Goal: Check status: Check status

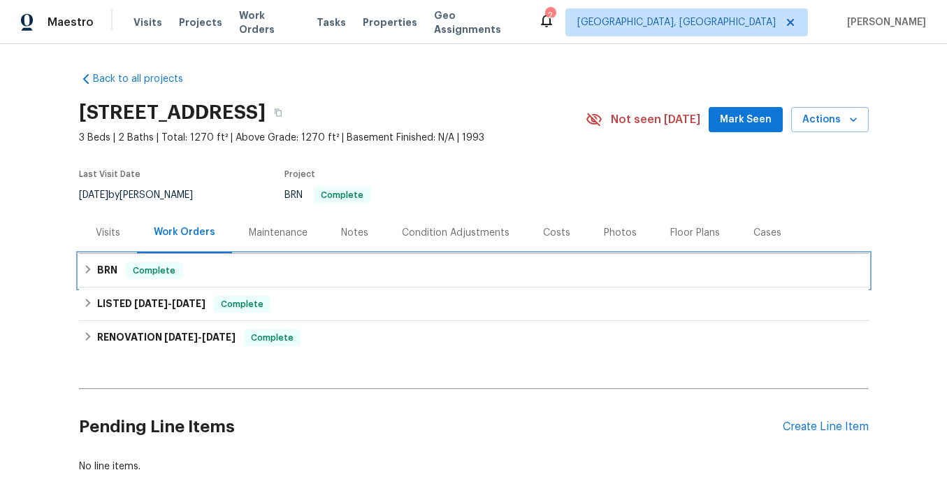
click at [110, 269] on h6 "BRN" at bounding box center [107, 270] width 20 height 17
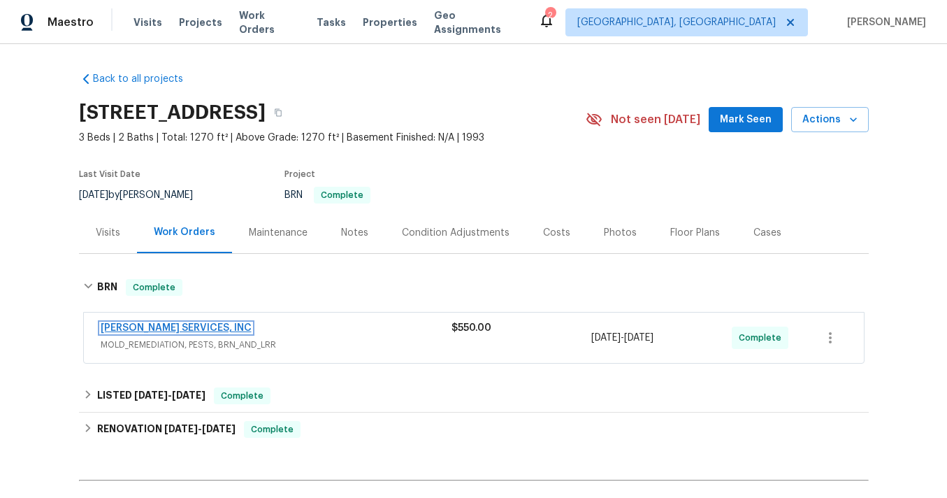
click at [178, 329] on link "CANADY'S SERVICES, INC" at bounding box center [176, 328] width 151 height 10
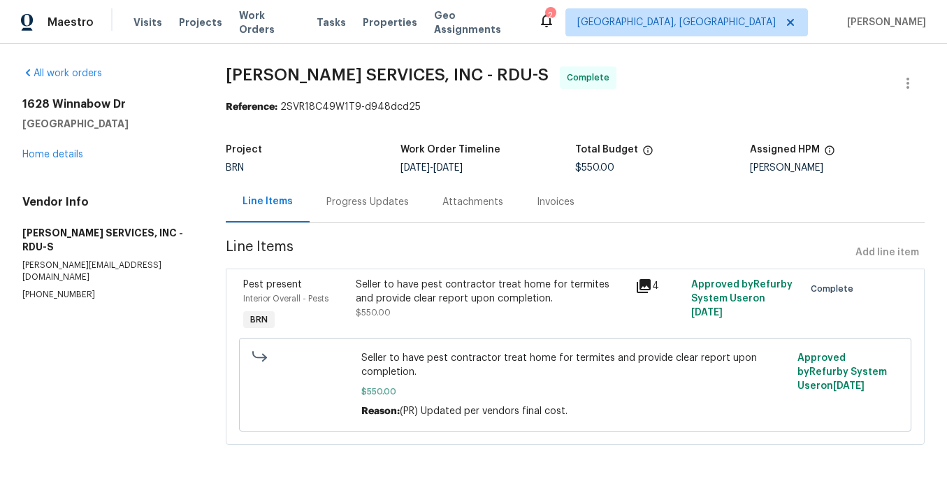
click at [644, 288] on icon at bounding box center [643, 285] width 17 height 17
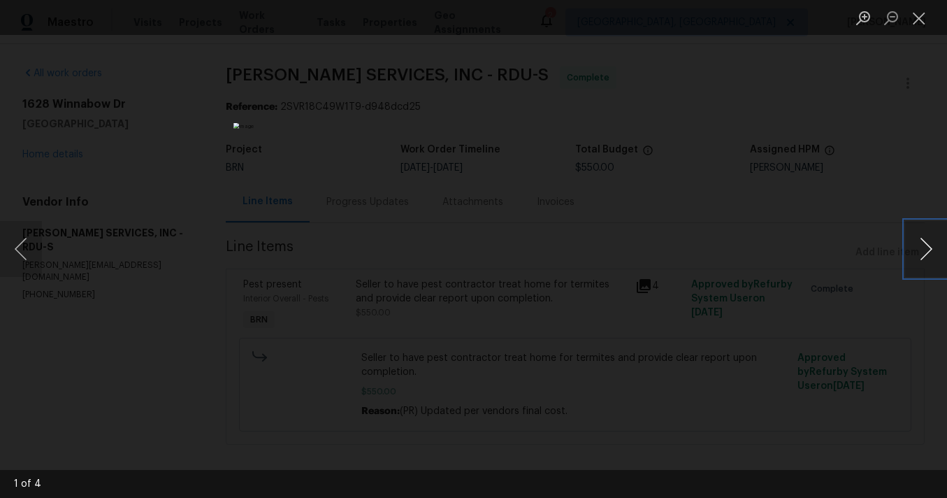
click at [926, 244] on button "Next image" at bounding box center [926, 249] width 42 height 56
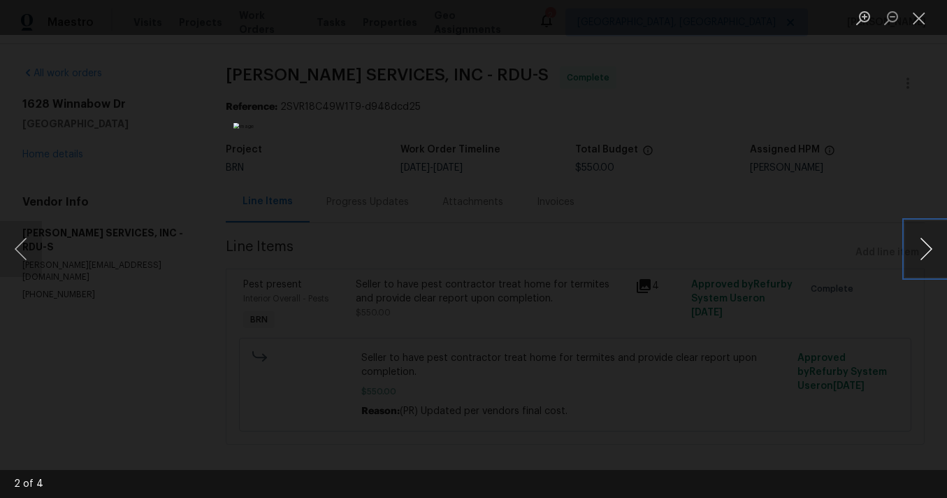
click at [926, 244] on button "Next image" at bounding box center [926, 249] width 42 height 56
click at [916, 244] on button "Next image" at bounding box center [926, 249] width 42 height 56
click at [719, 359] on div "Lightbox" at bounding box center [473, 249] width 947 height 498
click at [931, 256] on button "Next image" at bounding box center [926, 249] width 42 height 56
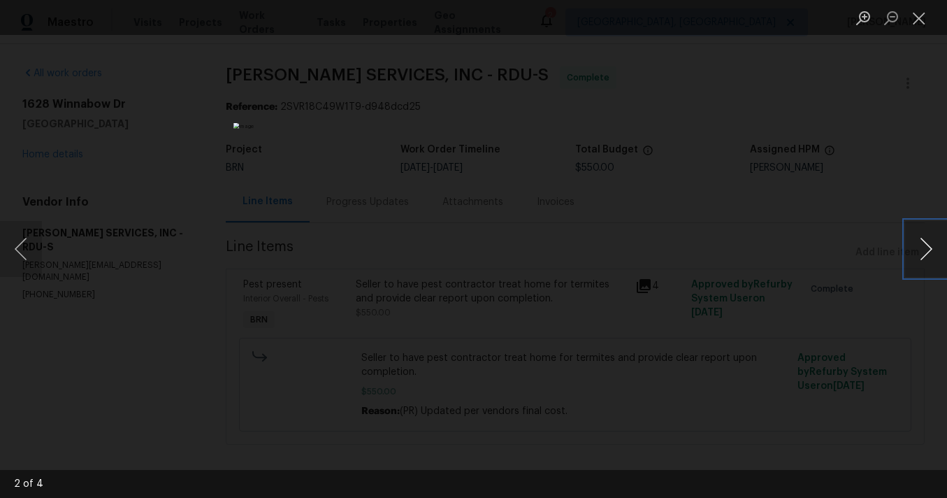
click at [931, 256] on button "Next image" at bounding box center [926, 249] width 42 height 56
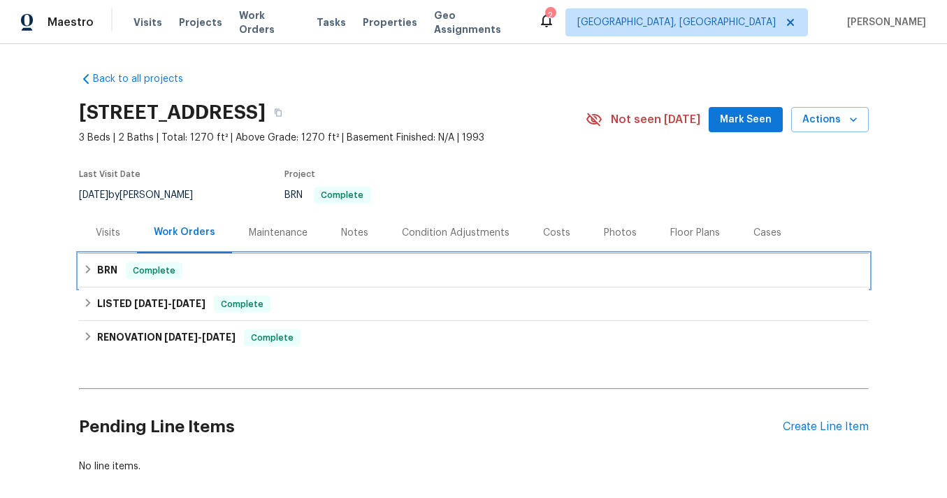
click at [106, 264] on h6 "BRN" at bounding box center [107, 270] width 20 height 17
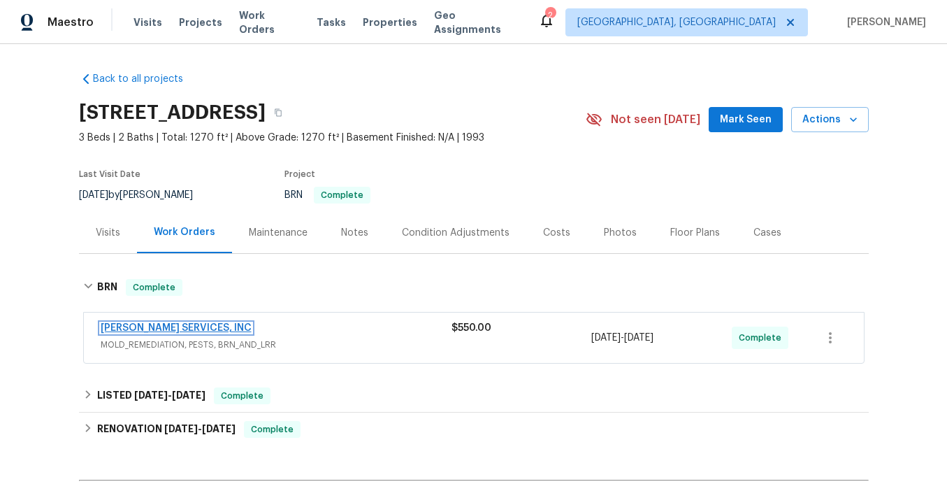
click at [215, 327] on link "CANADY'S SERVICES, INC" at bounding box center [176, 328] width 151 height 10
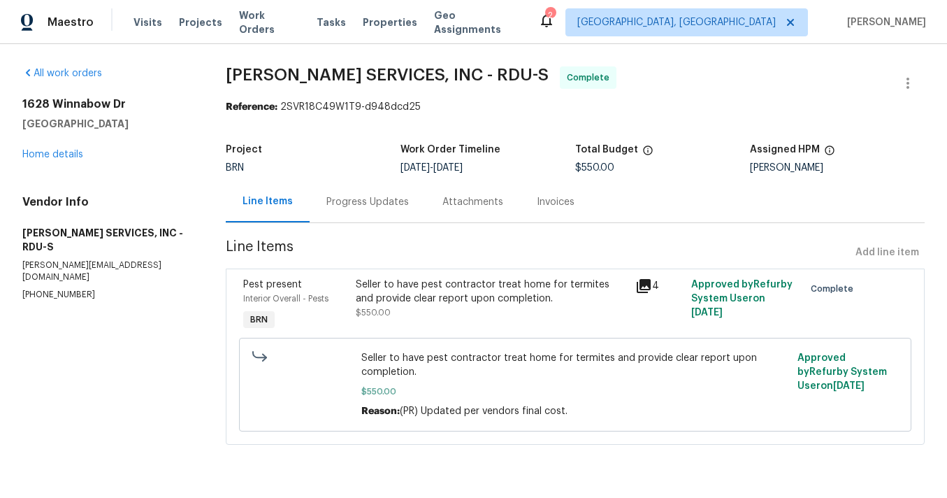
click at [553, 206] on div "Invoices" at bounding box center [556, 202] width 38 height 14
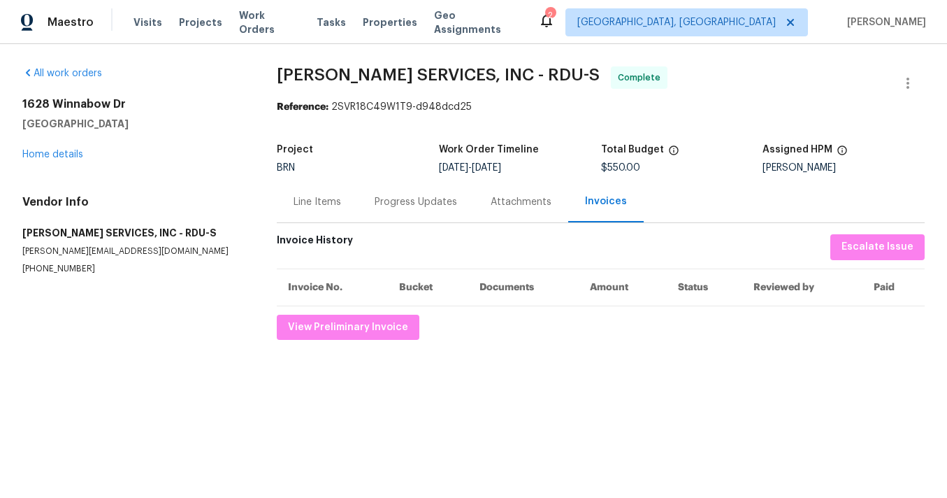
click at [522, 201] on div "Attachments" at bounding box center [521, 202] width 61 height 14
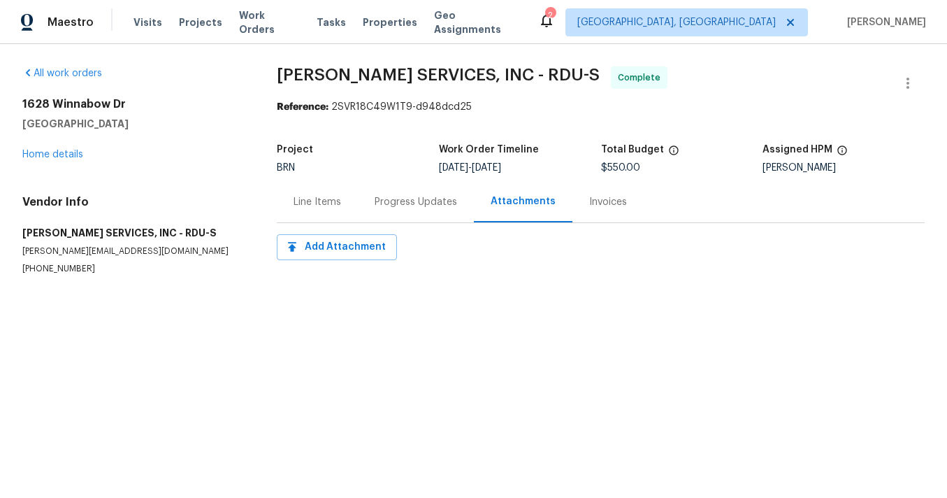
click at [435, 200] on div "Progress Updates" at bounding box center [416, 202] width 82 height 14
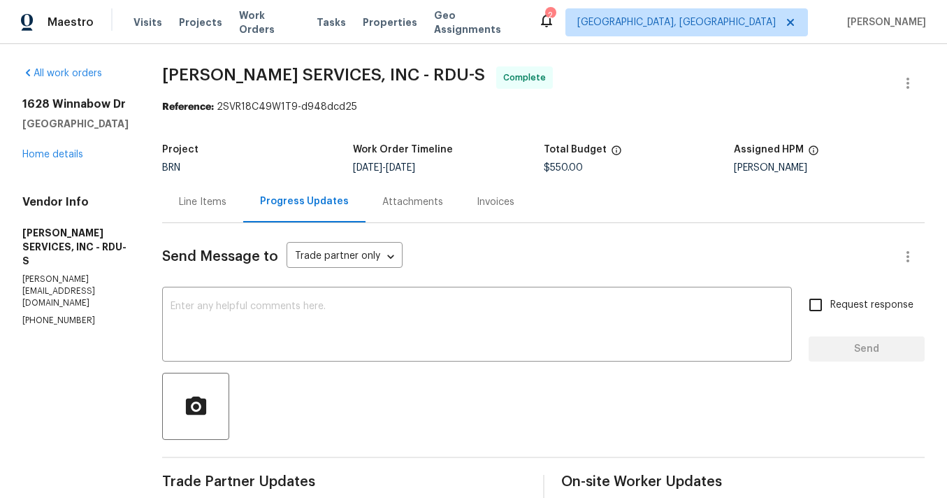
click at [226, 201] on div "Line Items" at bounding box center [203, 202] width 48 height 14
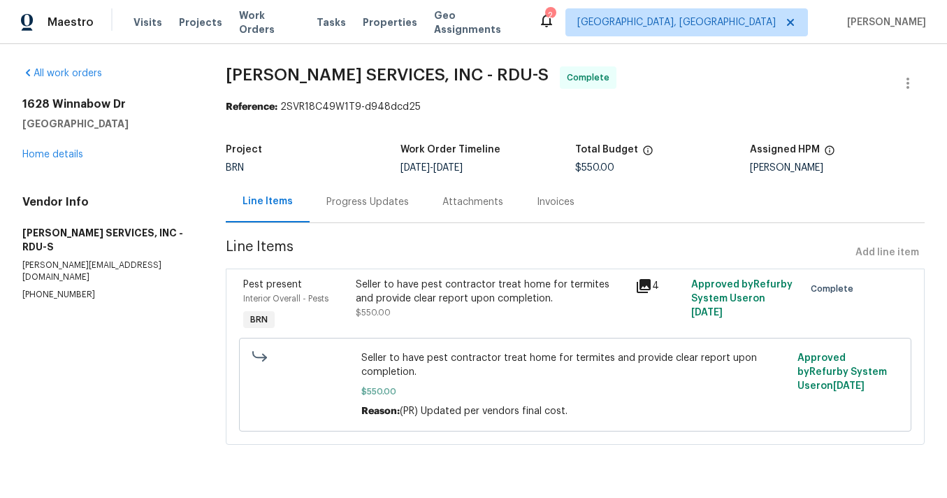
click at [394, 210] on div "Progress Updates" at bounding box center [368, 201] width 116 height 41
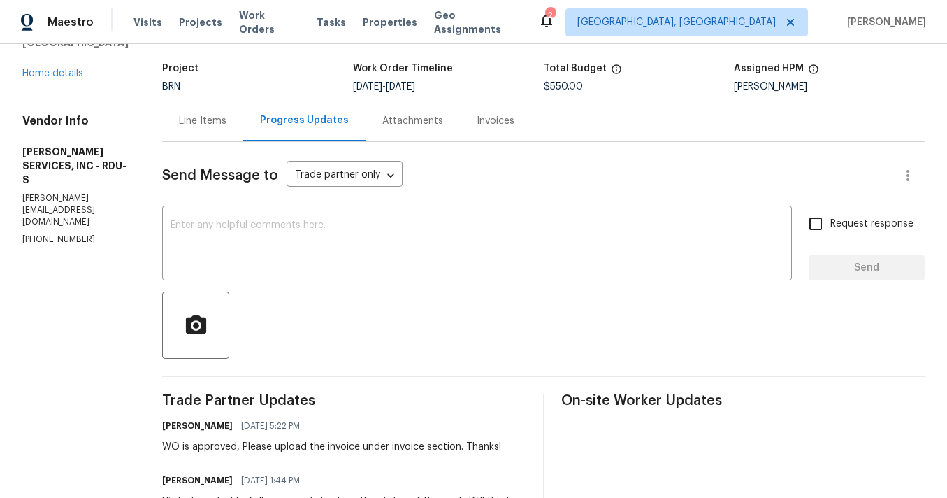
scroll to position [62, 0]
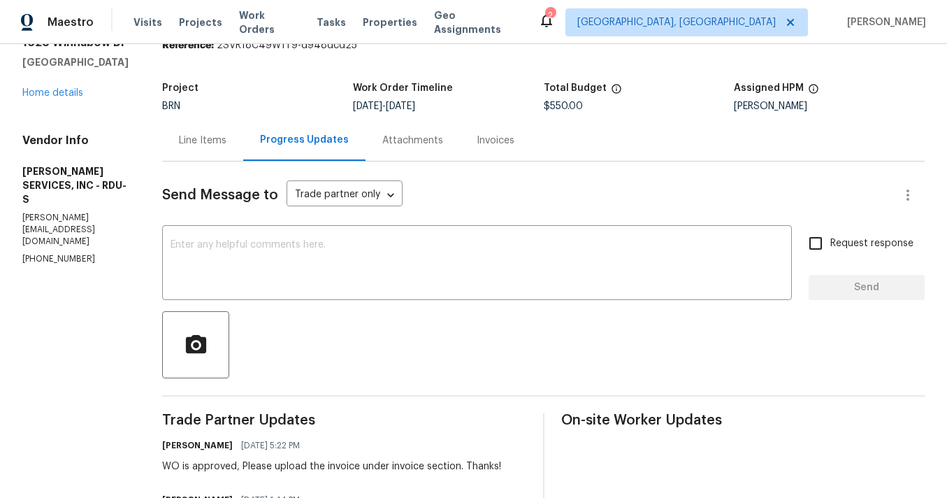
click at [226, 145] on div "Line Items" at bounding box center [203, 141] width 48 height 14
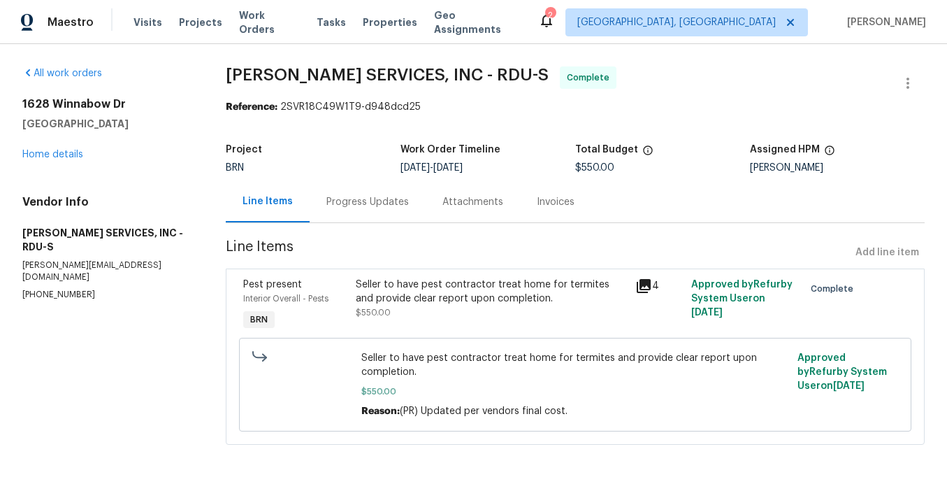
click at [375, 200] on div "Progress Updates" at bounding box center [367, 202] width 82 height 14
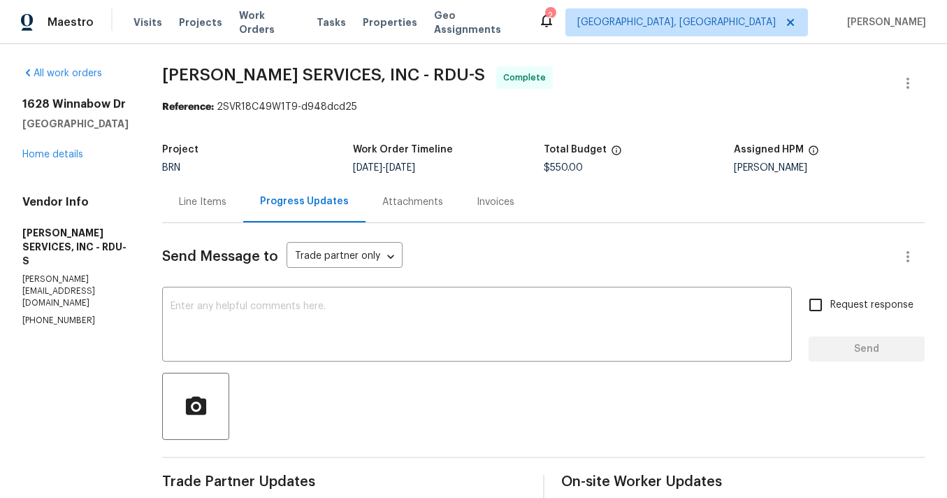
click at [443, 203] on div "Attachments" at bounding box center [412, 202] width 61 height 14
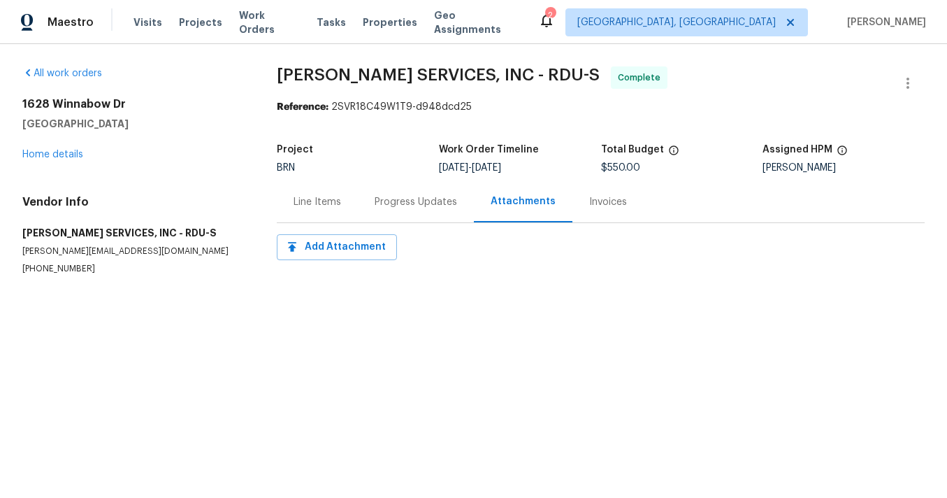
click at [434, 203] on div "Progress Updates" at bounding box center [416, 202] width 82 height 14
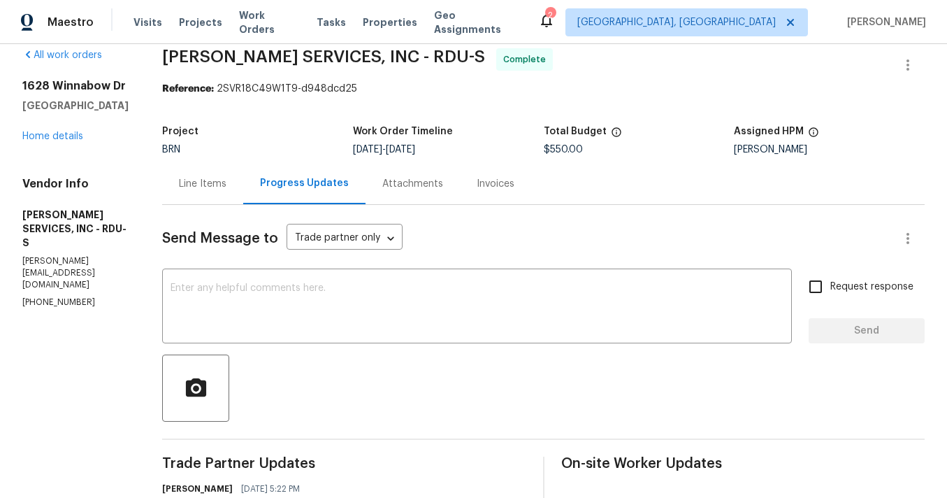
scroll to position [13, 0]
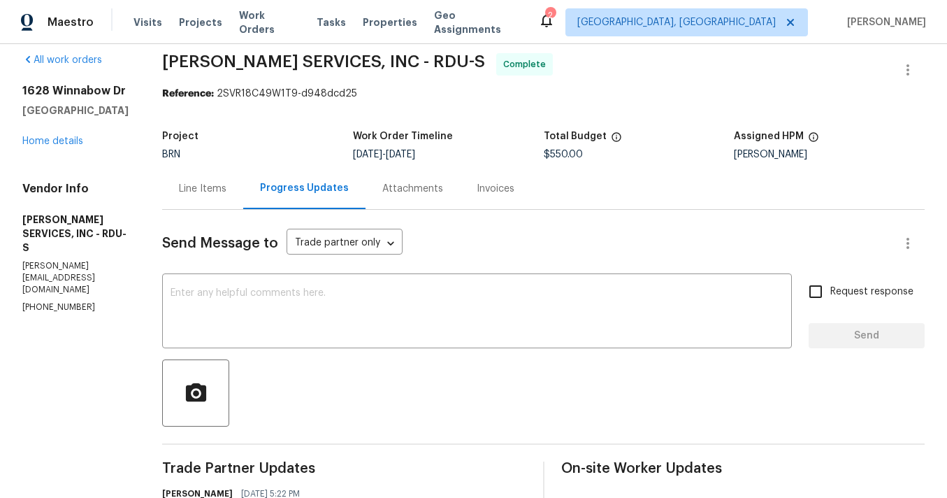
click at [226, 187] on div "Line Items" at bounding box center [203, 189] width 48 height 14
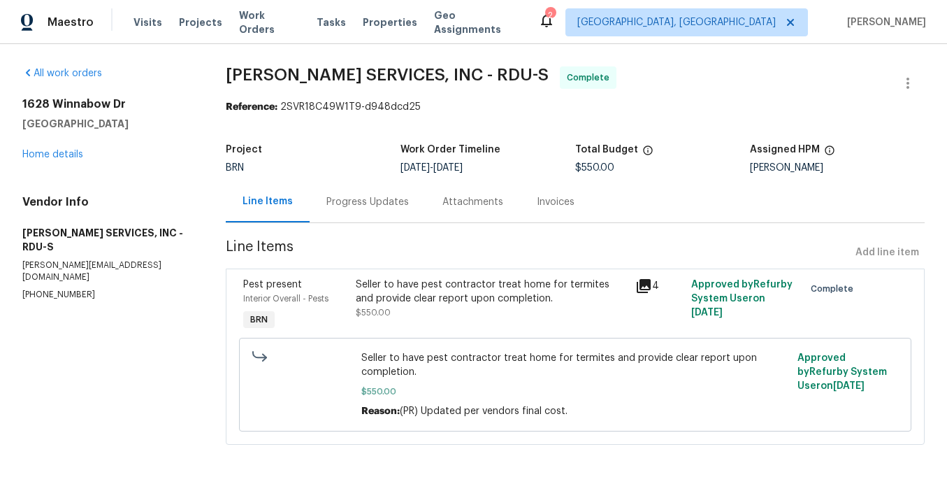
click at [640, 282] on icon at bounding box center [644, 286] width 14 height 14
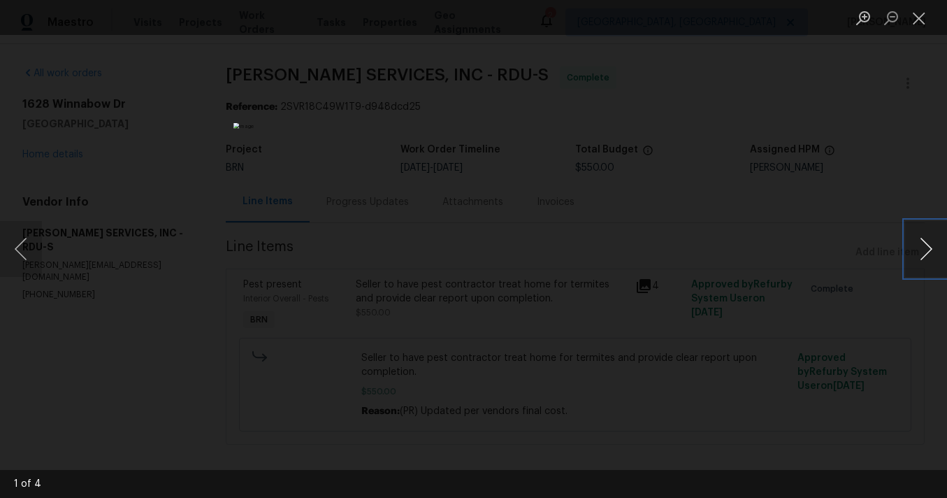
click at [927, 264] on button "Next image" at bounding box center [926, 249] width 42 height 56
click at [927, 261] on button "Next image" at bounding box center [926, 249] width 42 height 56
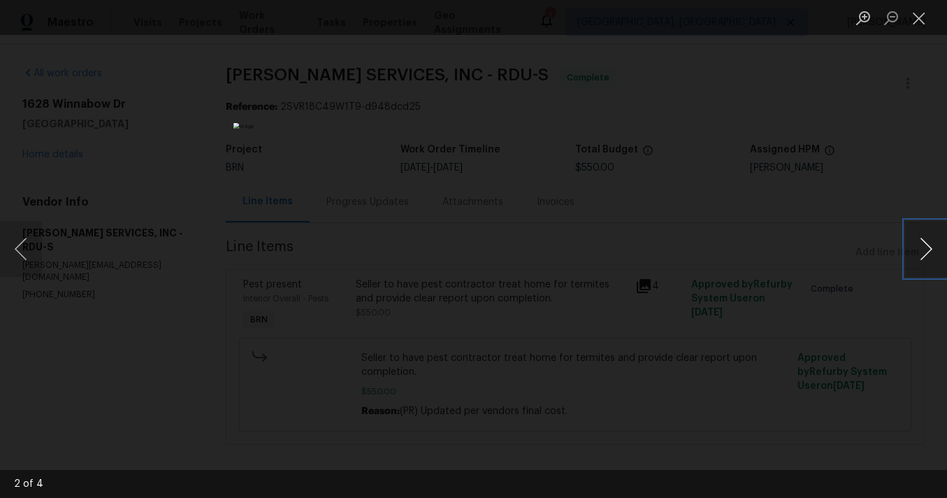
click at [927, 261] on button "Next image" at bounding box center [926, 249] width 42 height 56
click at [917, 271] on button "Next image" at bounding box center [926, 249] width 42 height 56
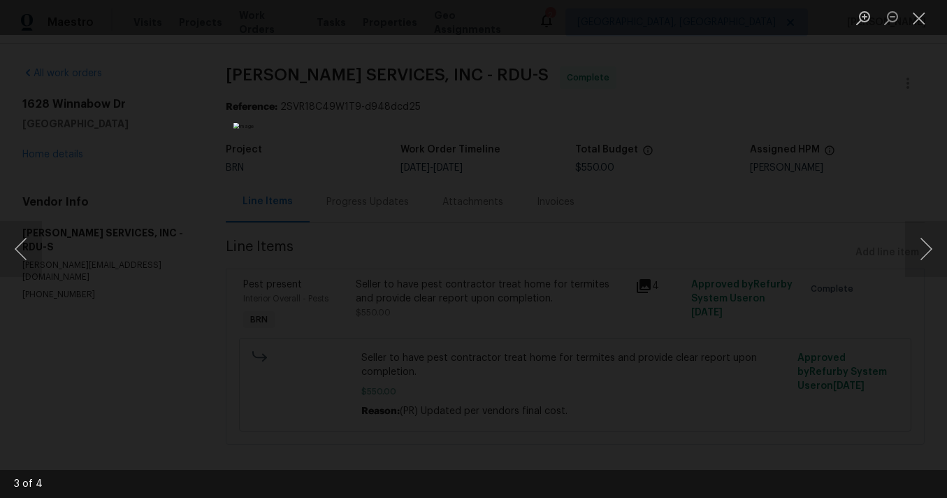
click at [751, 307] on div "Lightbox" at bounding box center [473, 249] width 947 height 498
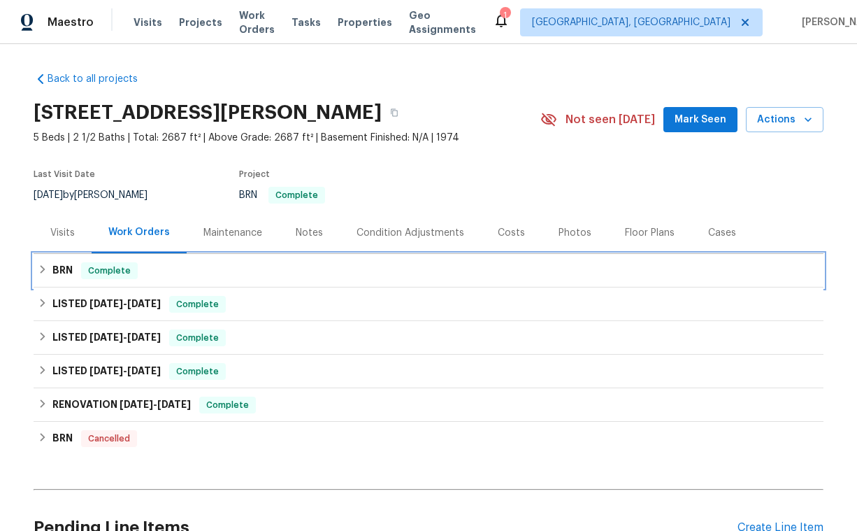
click at [66, 270] on h6 "BRN" at bounding box center [62, 270] width 20 height 17
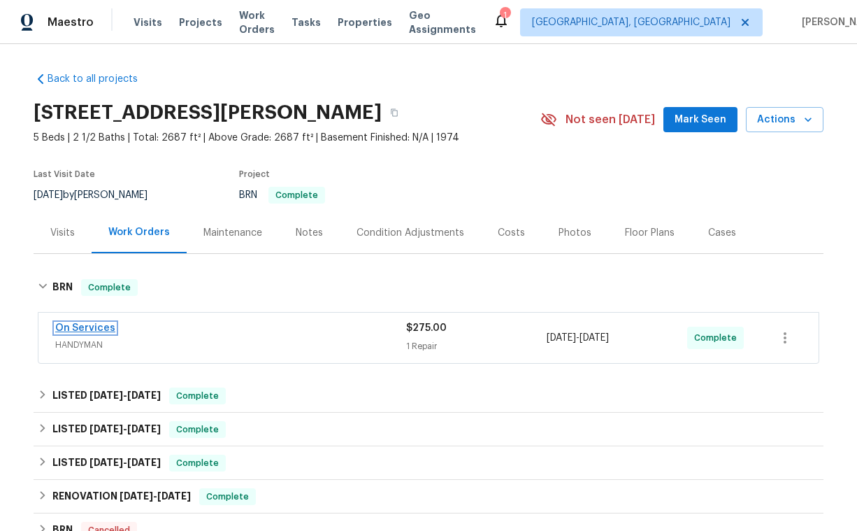
click at [83, 323] on link "On Services" at bounding box center [85, 328] width 60 height 10
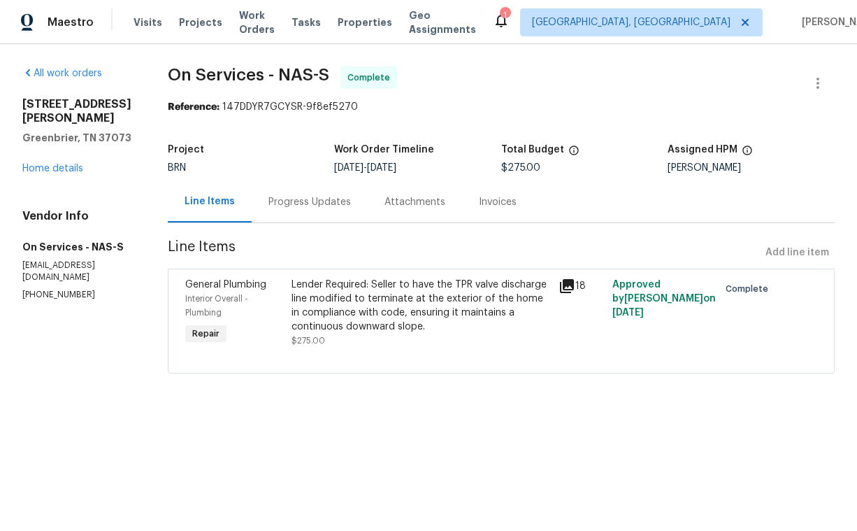
click at [563, 289] on icon at bounding box center [567, 286] width 14 height 14
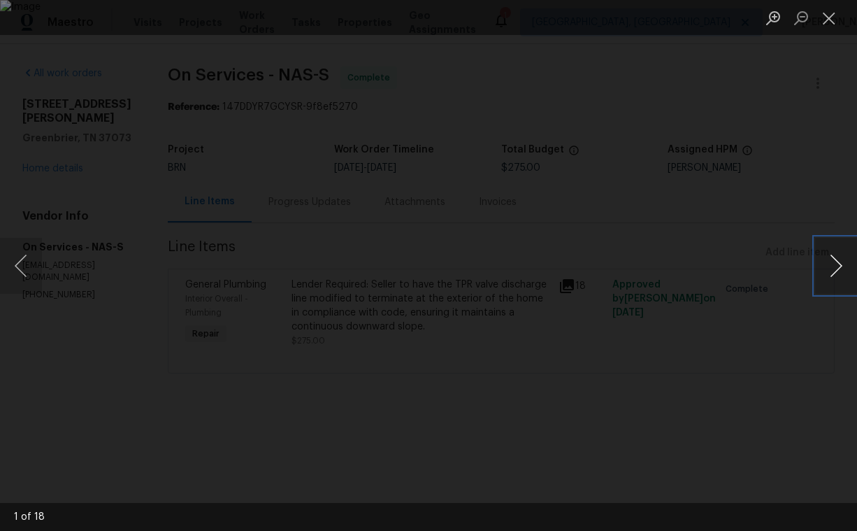
click at [836, 261] on button "Next image" at bounding box center [836, 266] width 42 height 56
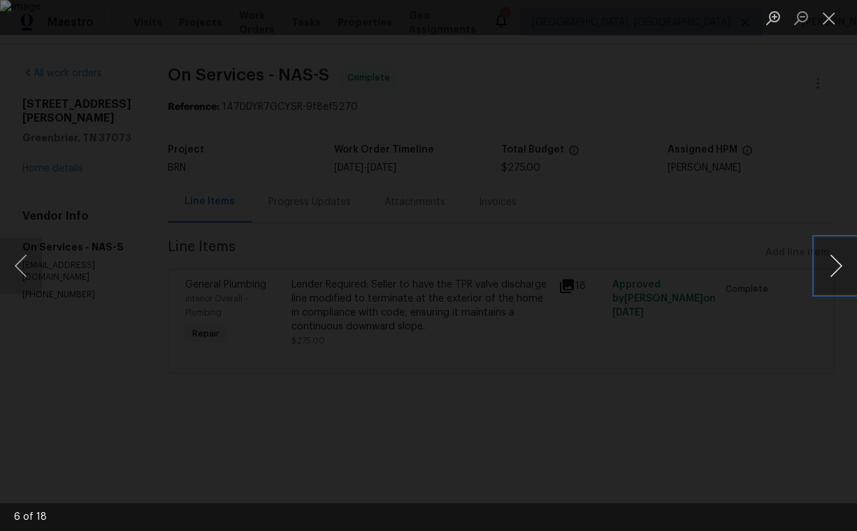
click at [836, 261] on button "Next image" at bounding box center [836, 266] width 42 height 56
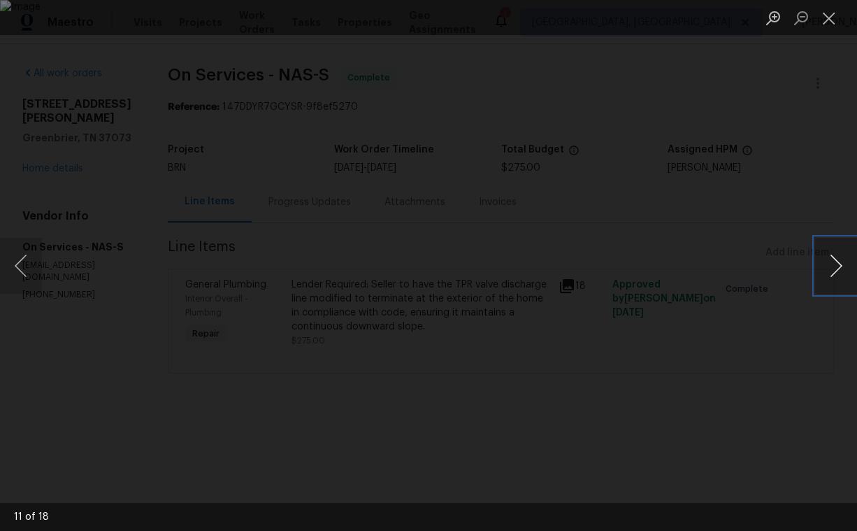
click at [836, 261] on button "Next image" at bounding box center [836, 266] width 42 height 56
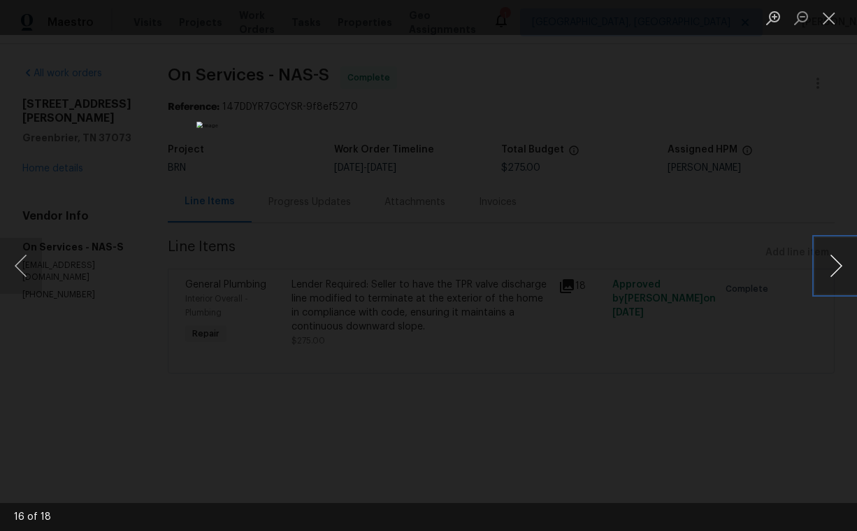
click at [836, 261] on button "Next image" at bounding box center [836, 266] width 42 height 56
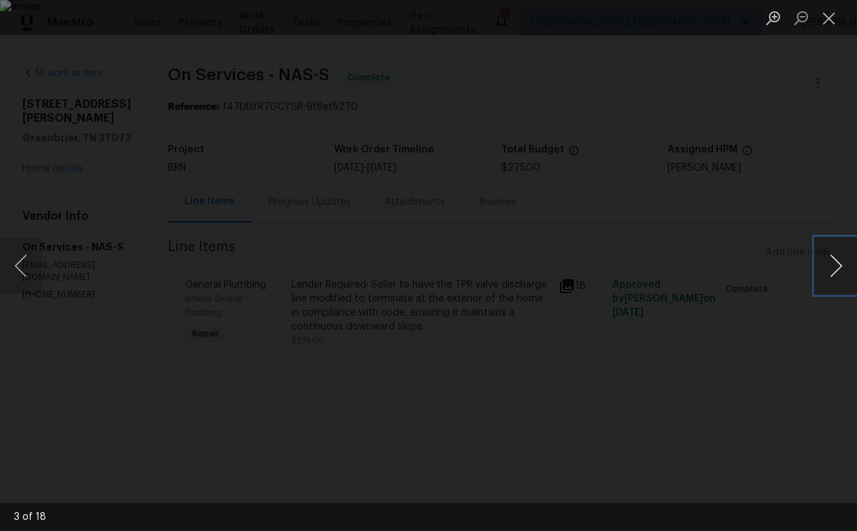
click at [833, 259] on button "Next image" at bounding box center [836, 266] width 42 height 56
click at [831, 269] on button "Next image" at bounding box center [836, 266] width 42 height 56
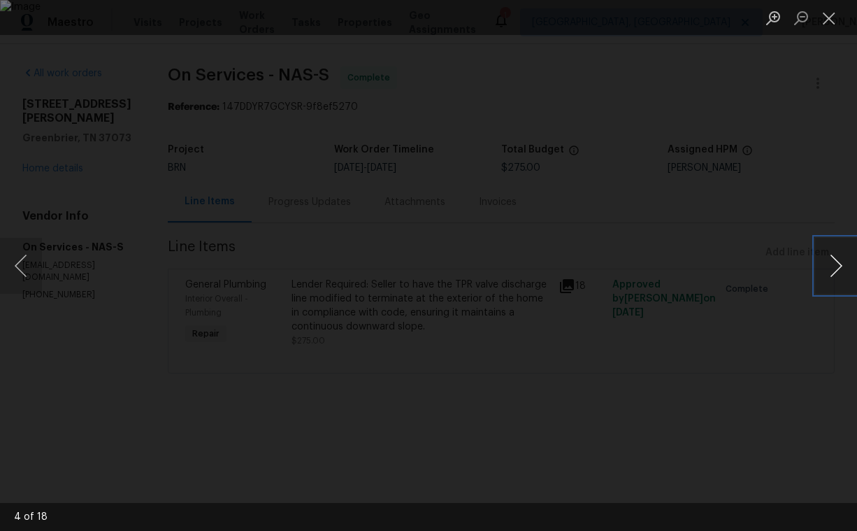
click at [831, 269] on button "Next image" at bounding box center [836, 266] width 42 height 56
click at [840, 248] on button "Next image" at bounding box center [836, 266] width 42 height 56
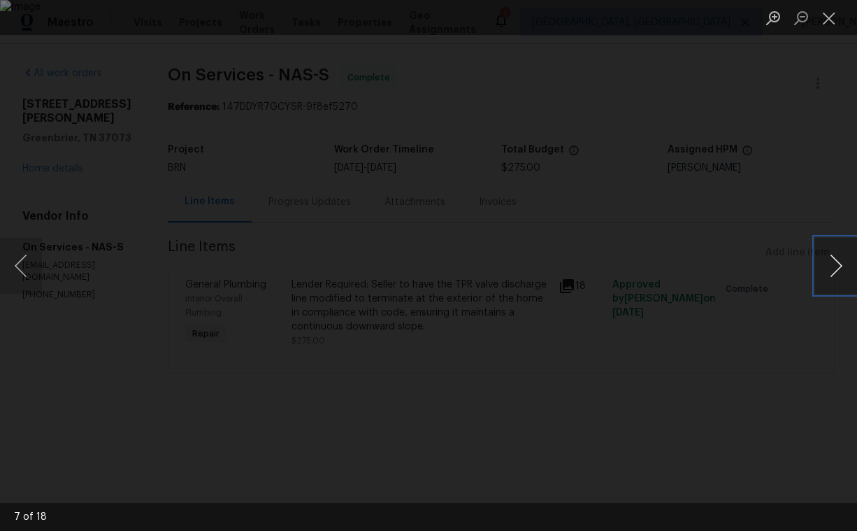
click at [840, 248] on button "Next image" at bounding box center [836, 266] width 42 height 56
click at [841, 248] on button "Next image" at bounding box center [836, 266] width 42 height 56
click at [839, 264] on button "Next image" at bounding box center [836, 266] width 42 height 56
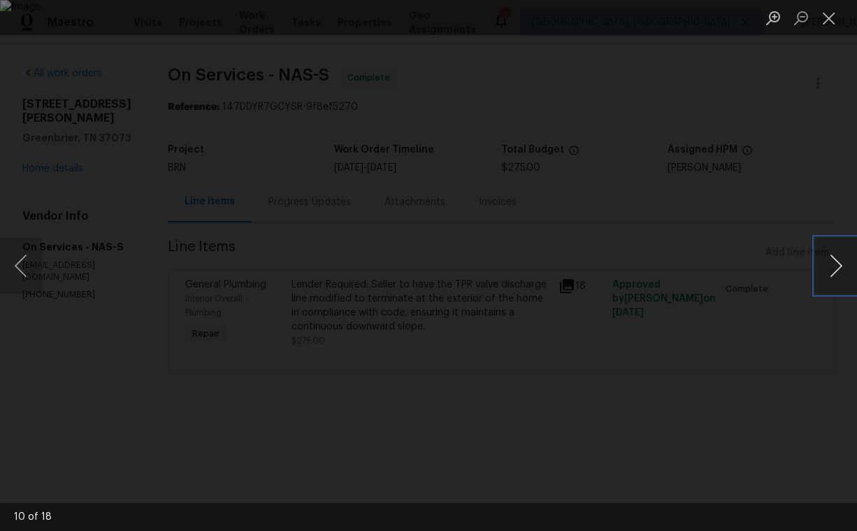
click at [839, 264] on button "Next image" at bounding box center [836, 266] width 42 height 56
click at [844, 275] on button "Next image" at bounding box center [836, 266] width 42 height 56
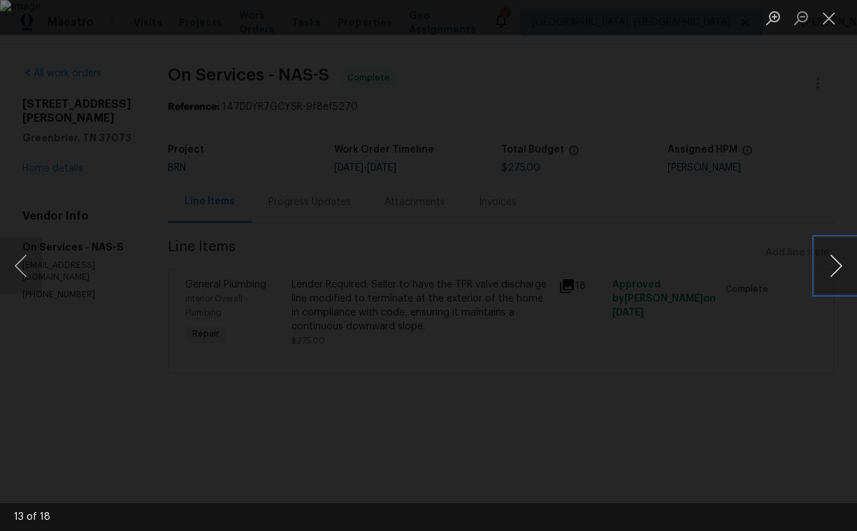
click at [844, 275] on button "Next image" at bounding box center [836, 266] width 42 height 56
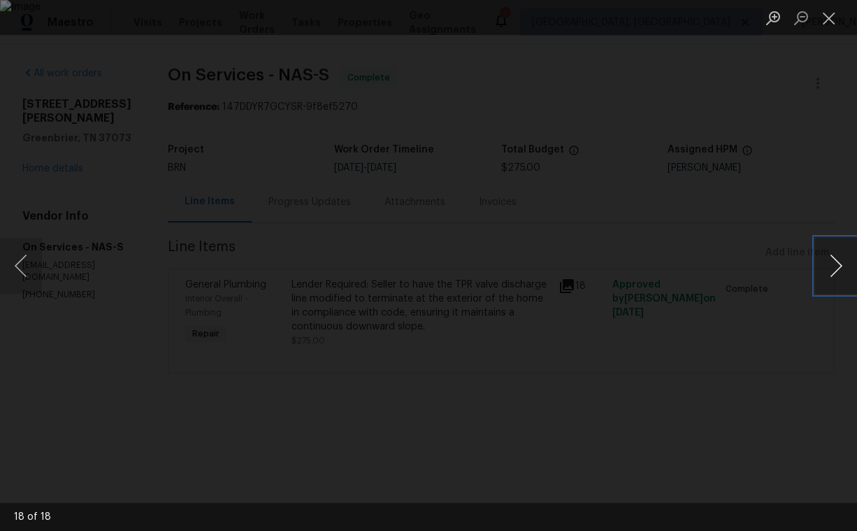
click at [844, 275] on button "Next image" at bounding box center [836, 266] width 42 height 56
click at [684, 300] on div "Lightbox" at bounding box center [428, 265] width 857 height 531
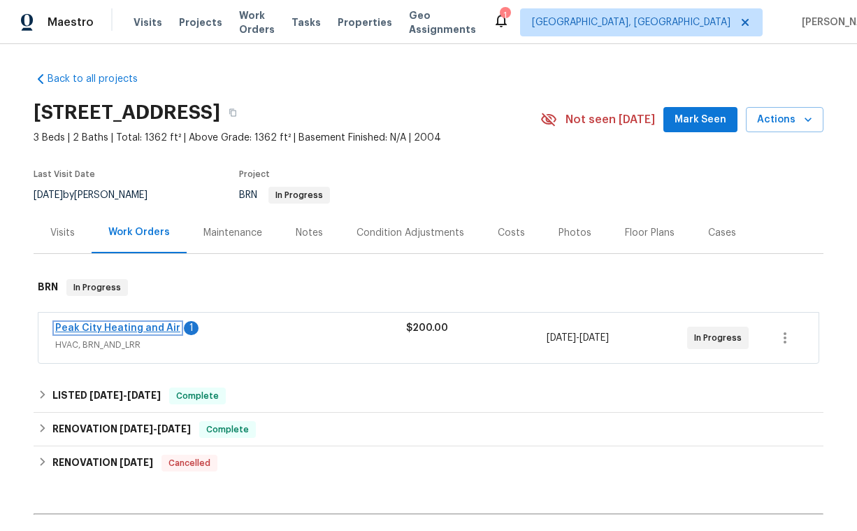
click at [127, 331] on link "Peak City Heating and Air" at bounding box center [117, 328] width 125 height 10
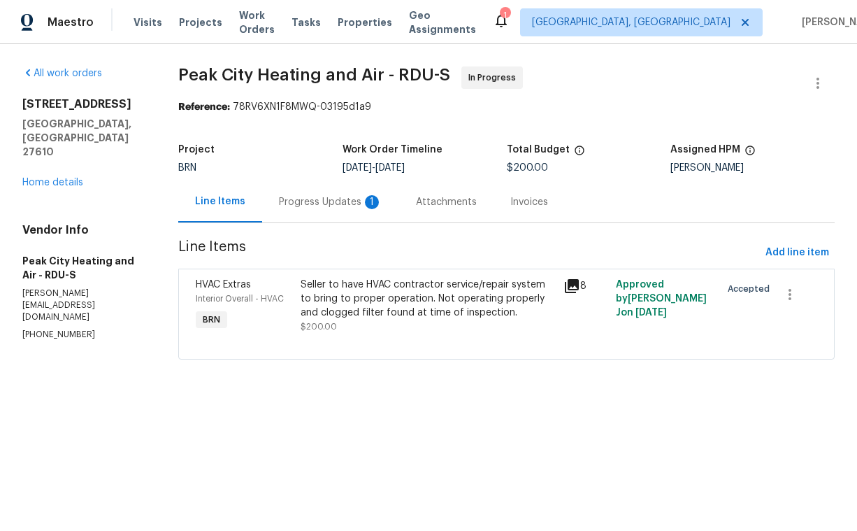
click at [339, 206] on div "Progress Updates 1" at bounding box center [330, 202] width 103 height 14
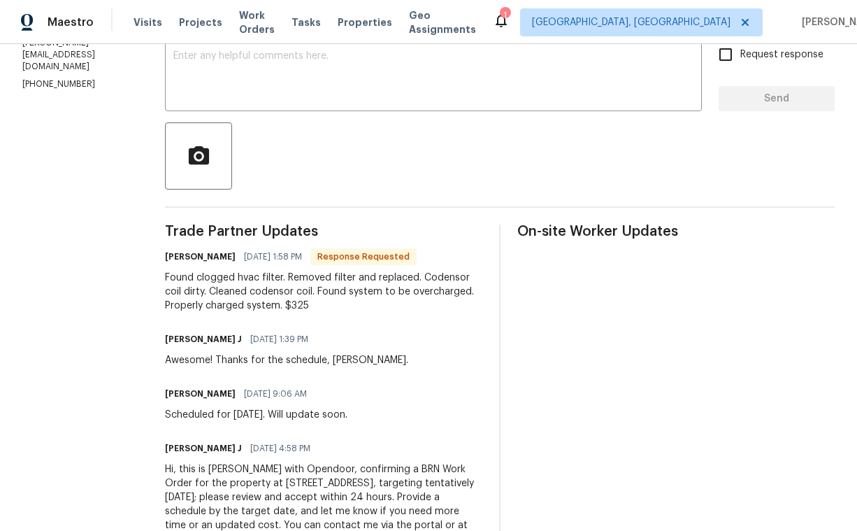
scroll to position [261, 0]
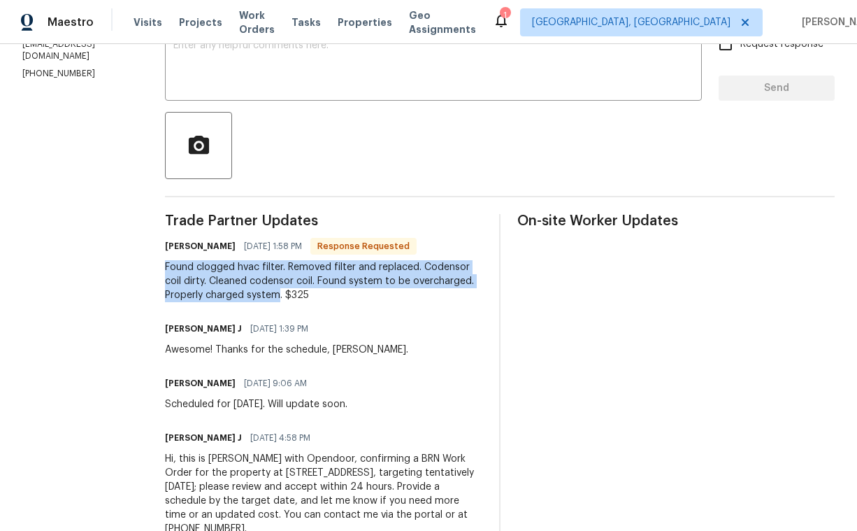
drag, startPoint x: 162, startPoint y: 266, endPoint x: 279, endPoint y: 294, distance: 120.0
click at [279, 294] on div "All work orders [STREET_ADDRESS][PERSON_NAME] Home details Vendor Info Peak Cit…" at bounding box center [428, 178] width 857 height 791
copy div "Found clogged hvac filter. Removed filter and replaced. Codensor coil dirty. Cl…"
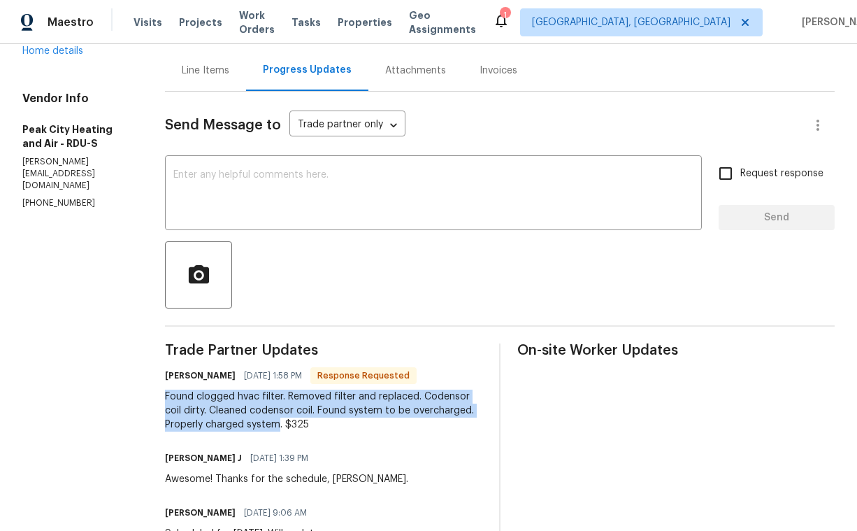
scroll to position [0, 0]
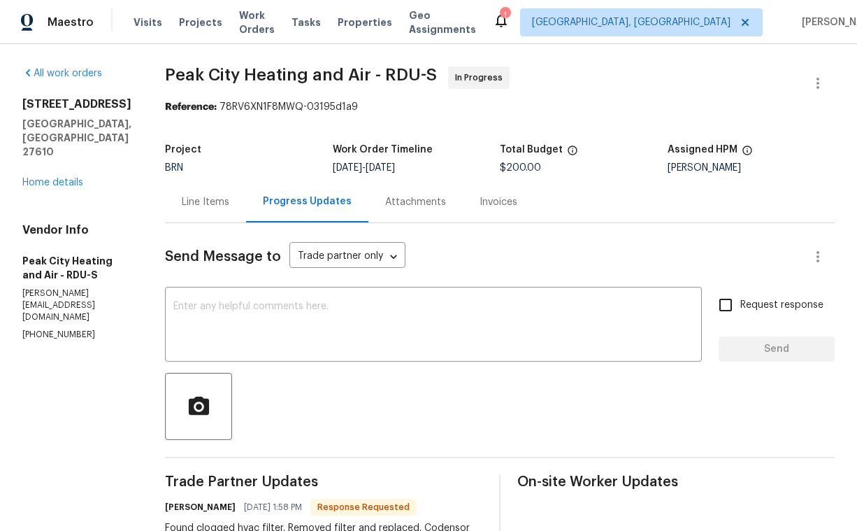
click at [396, 208] on div "Attachments" at bounding box center [415, 202] width 61 height 14
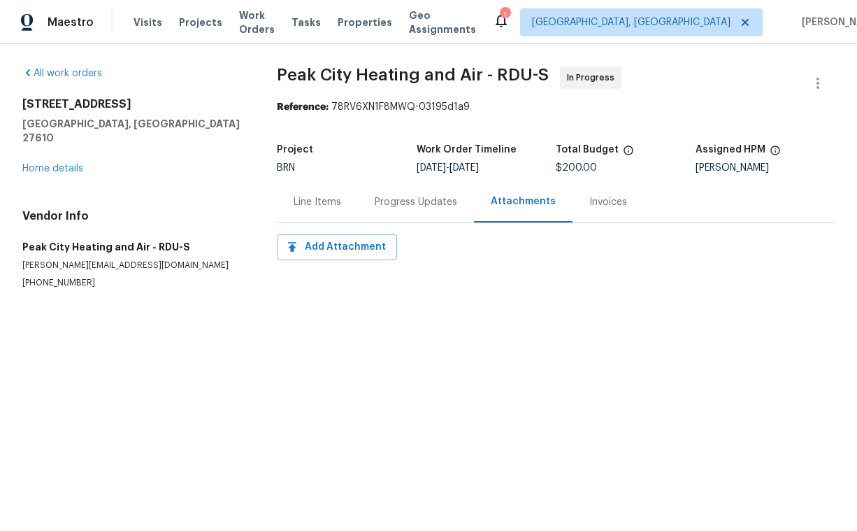
click at [589, 204] on div "Invoices" at bounding box center [608, 202] width 38 height 14
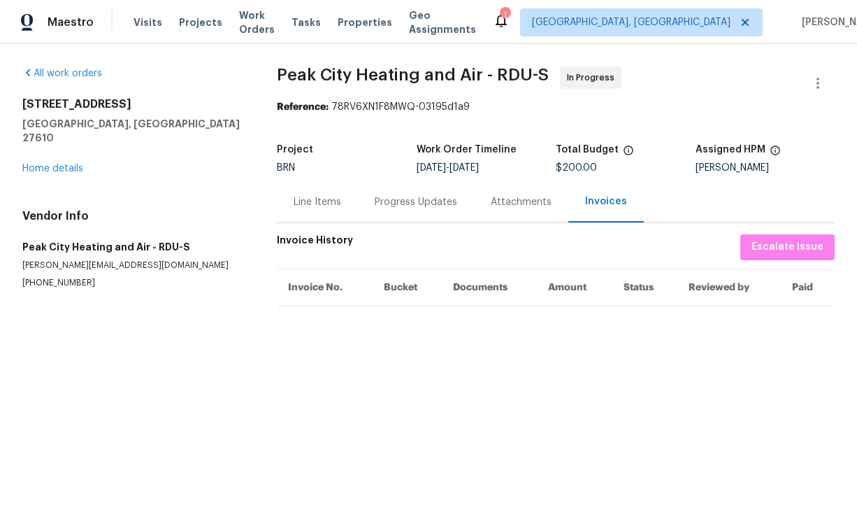
click at [325, 205] on div "Line Items" at bounding box center [318, 202] width 48 height 14
